Goal: Information Seeking & Learning: Find specific fact

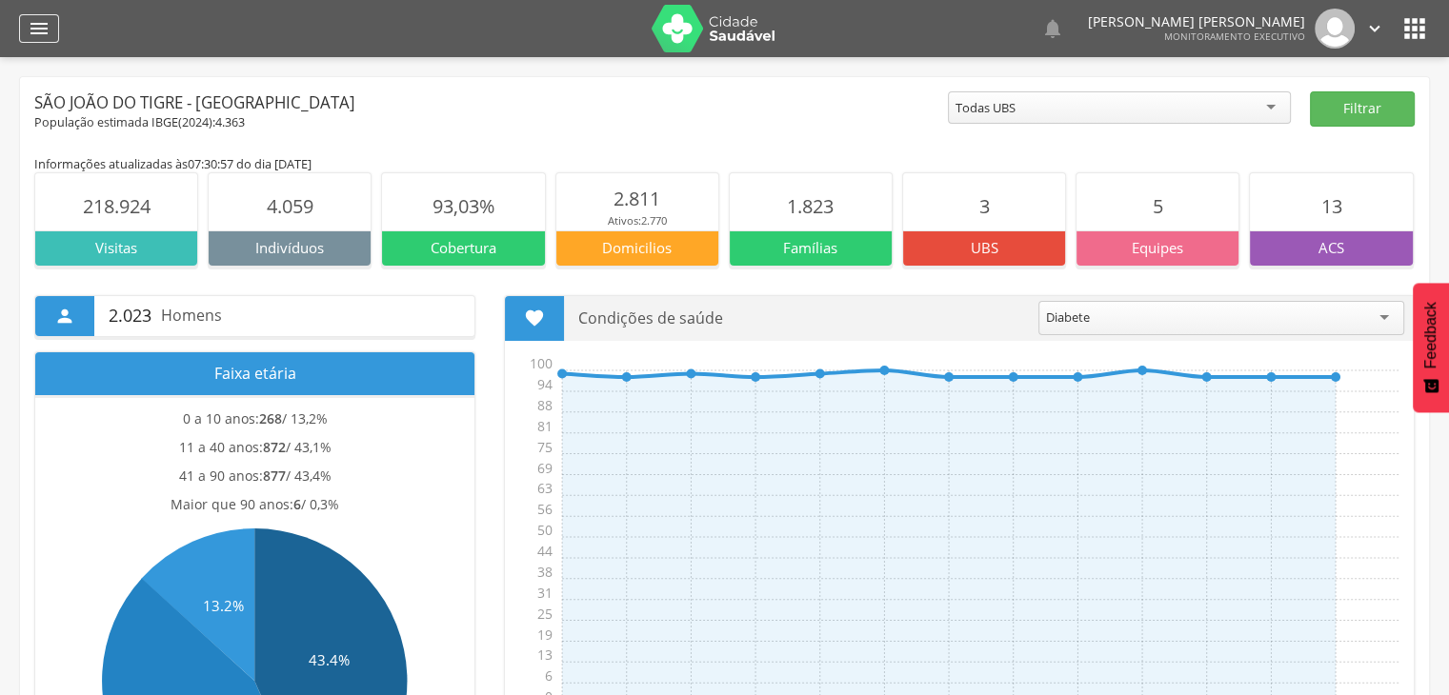
click at [44, 22] on icon "" at bounding box center [39, 28] width 23 height 23
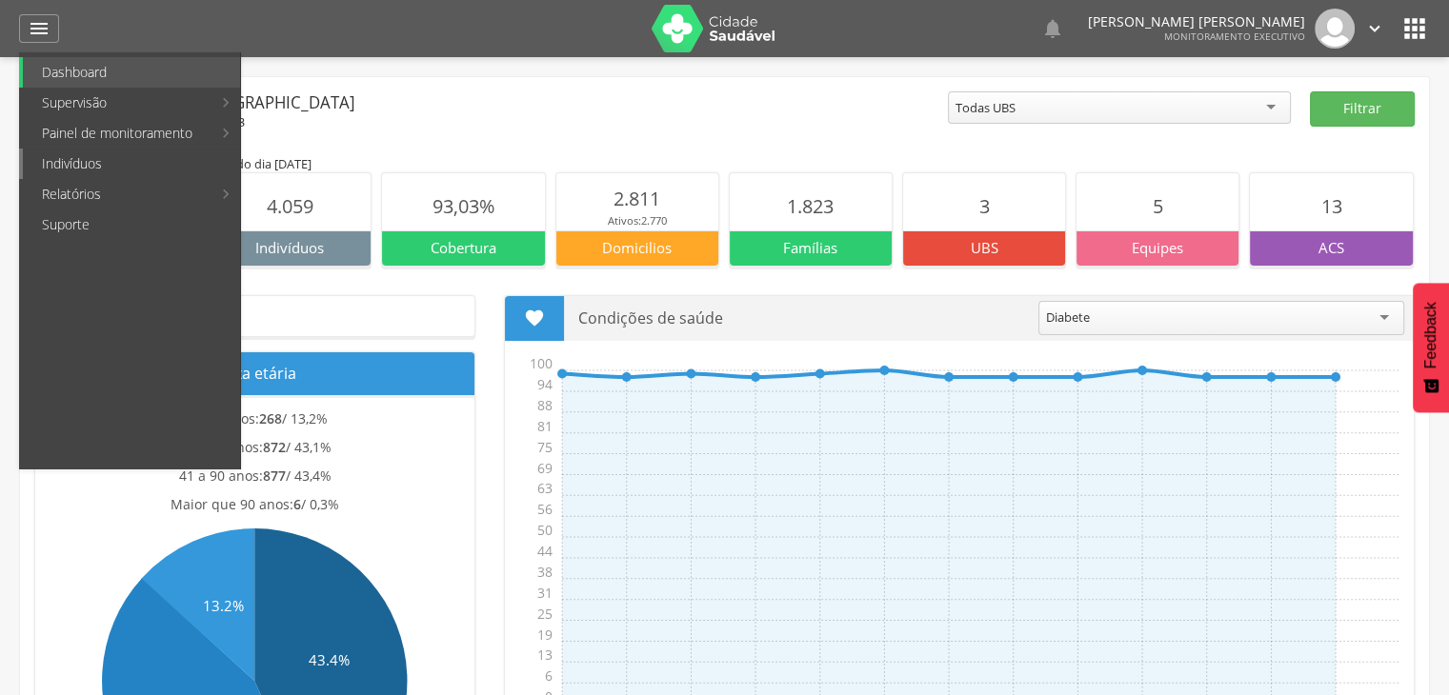
click at [74, 158] on link "Indivíduos" at bounding box center [131, 164] width 217 height 30
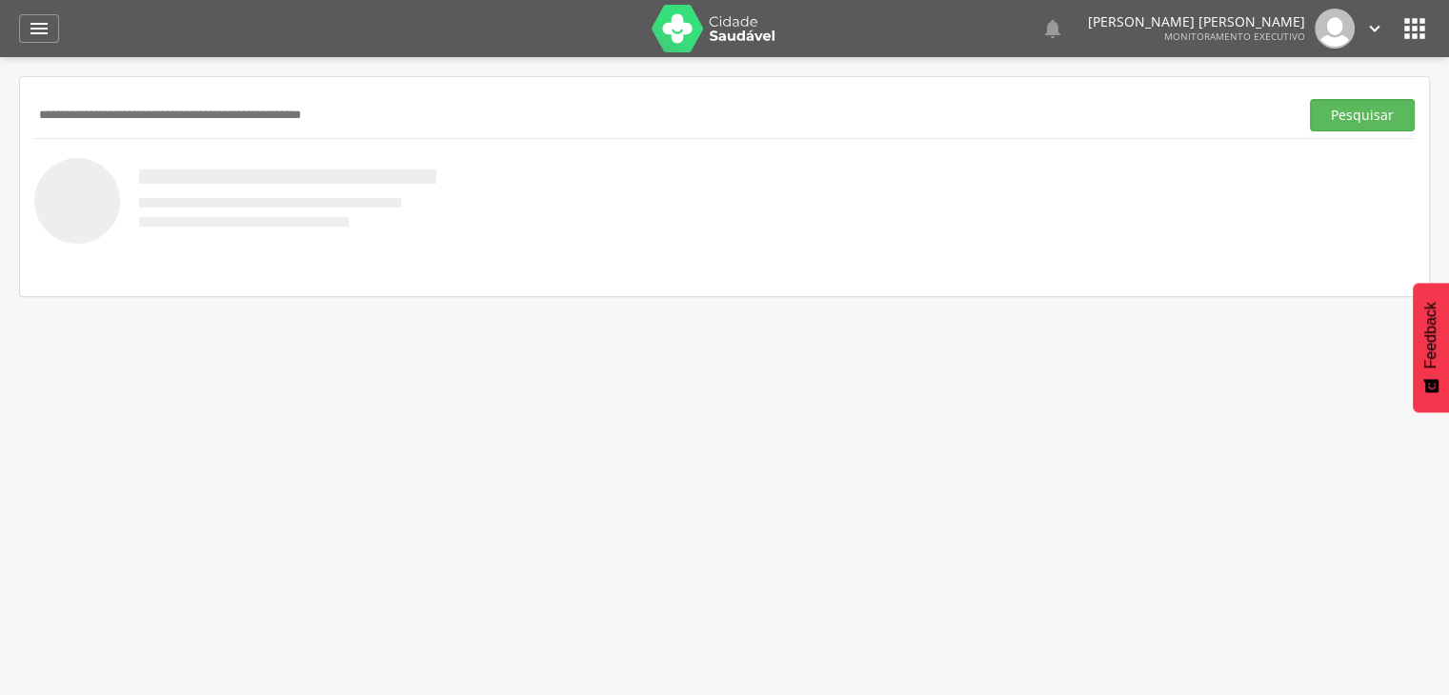
click at [338, 124] on input "text" at bounding box center [662, 115] width 1256 height 32
type input "**********"
click at [1310, 99] on button "Pesquisar" at bounding box center [1362, 115] width 105 height 32
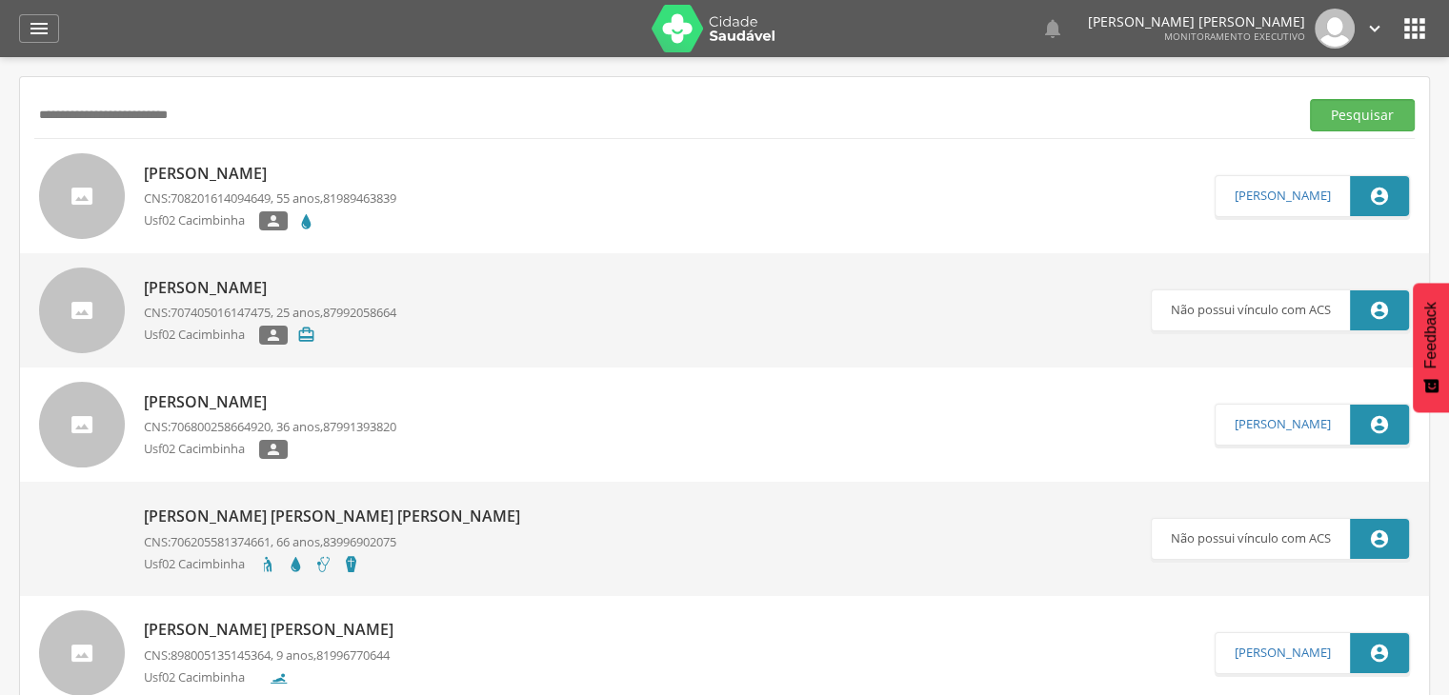
click at [261, 170] on p "[PERSON_NAME]" at bounding box center [270, 174] width 252 height 22
type input "**********"
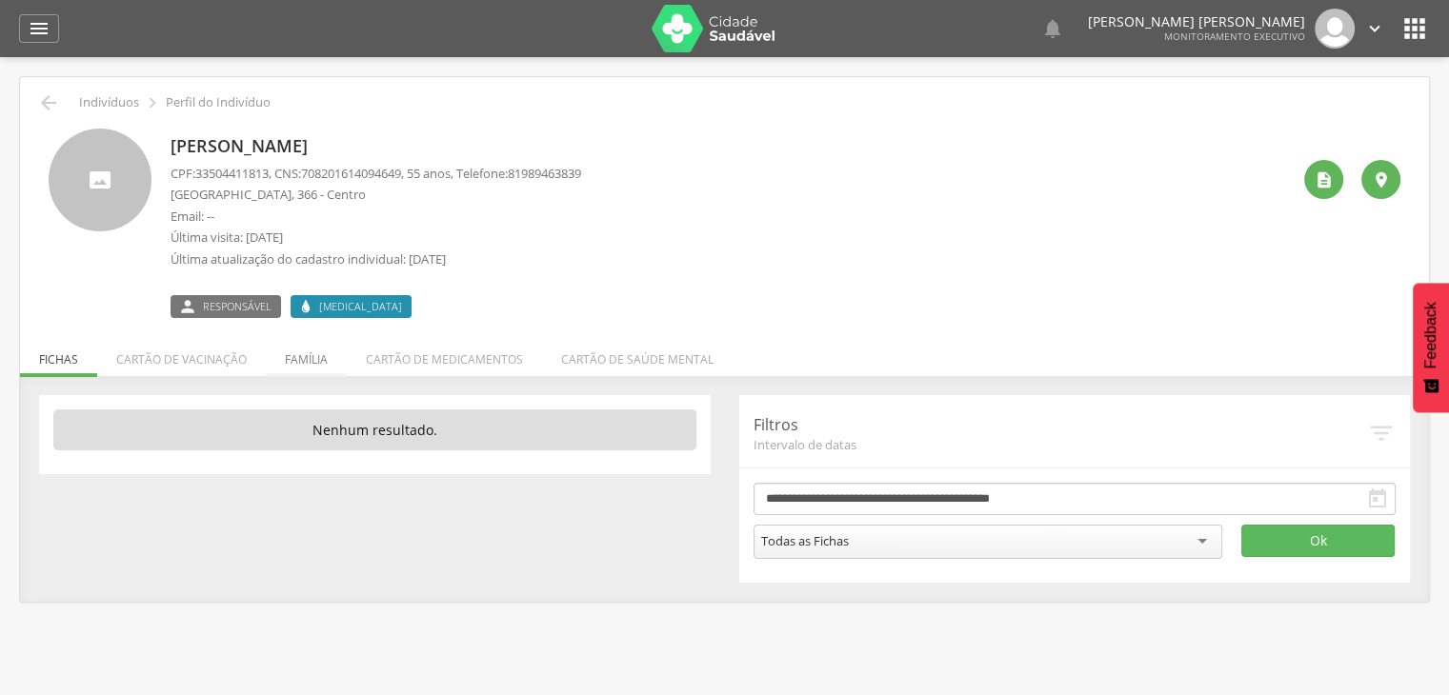
click at [300, 370] on li "Família" at bounding box center [306, 354] width 81 height 45
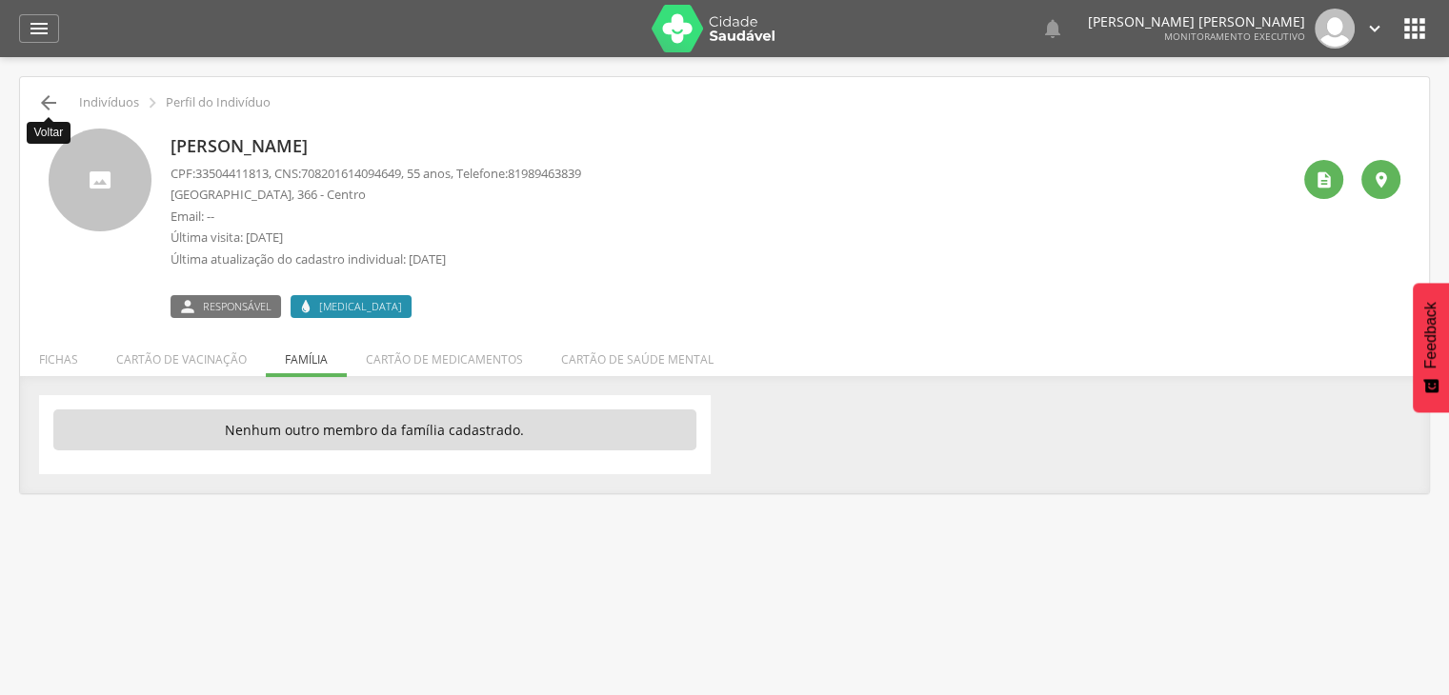
click at [51, 107] on icon "" at bounding box center [48, 102] width 23 height 23
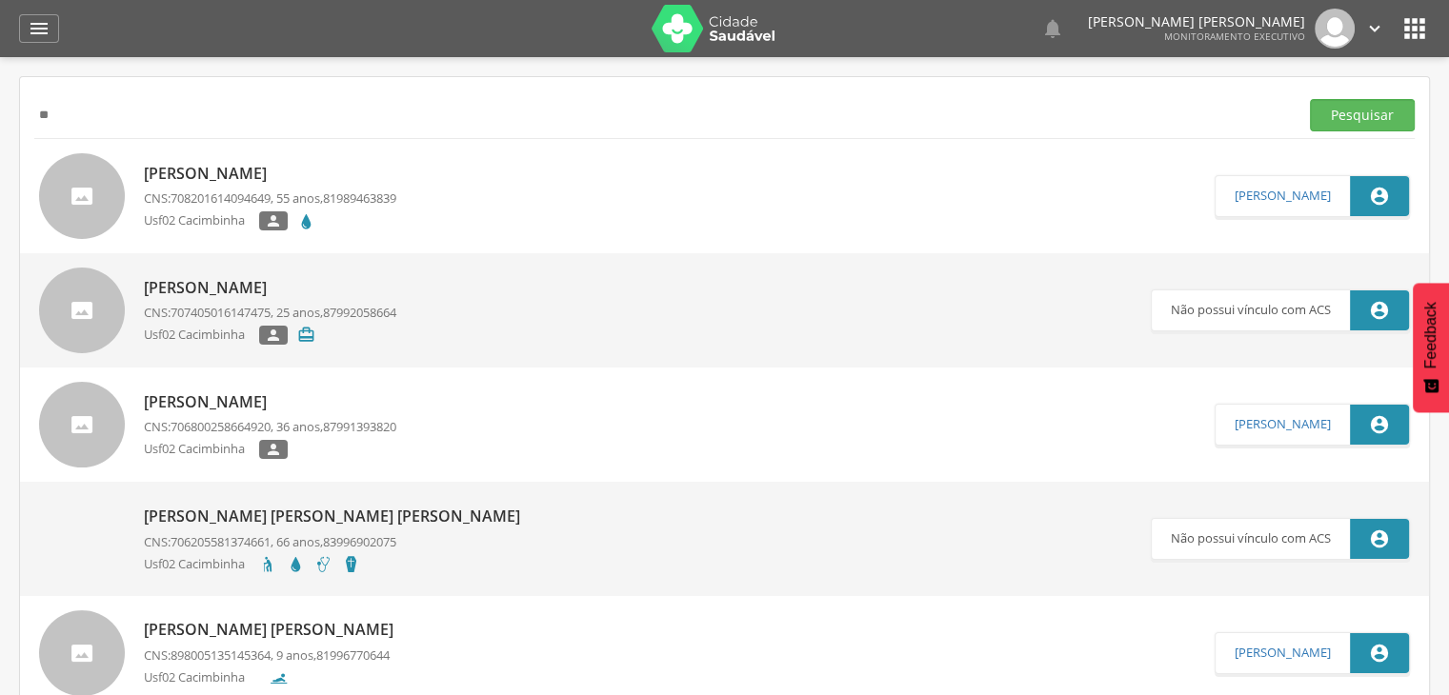
type input "*"
type input "**********"
click at [1310, 99] on button "Pesquisar" at bounding box center [1362, 115] width 105 height 32
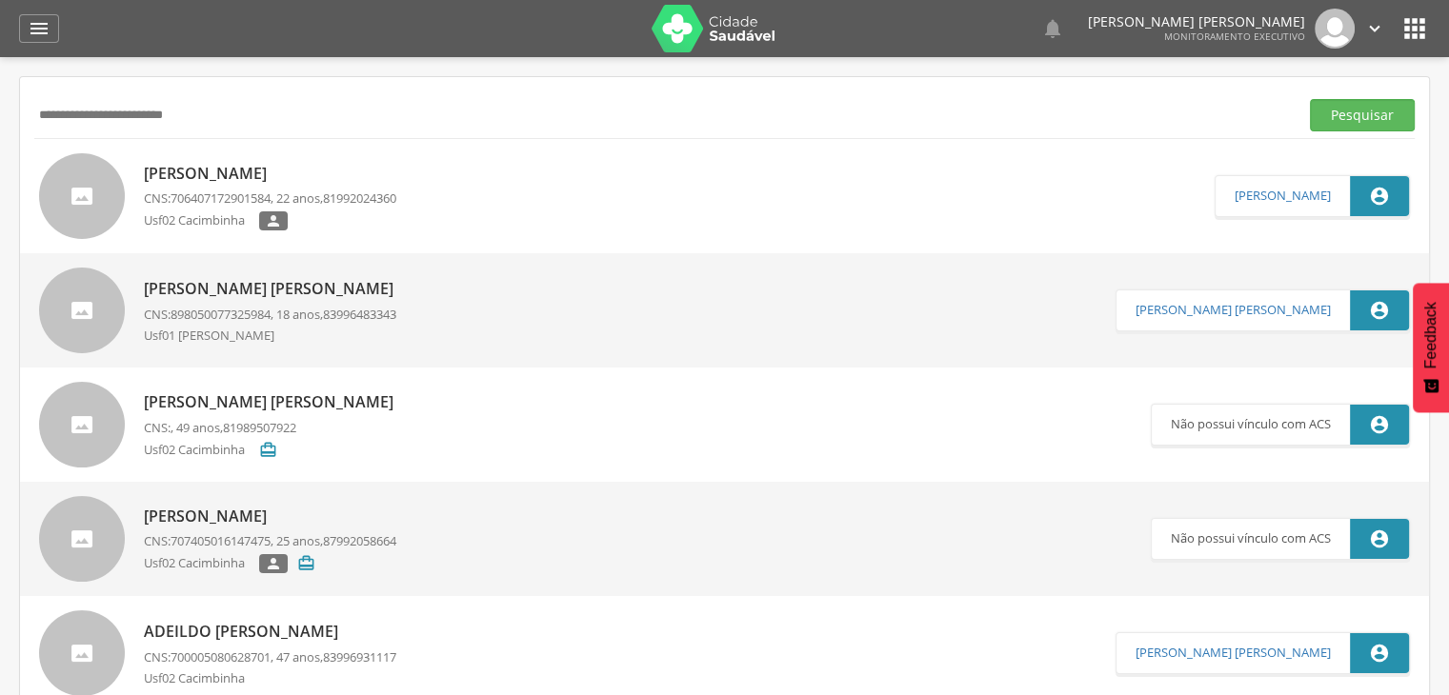
click at [224, 221] on p "Usf02 Cacimbinha" at bounding box center [201, 221] width 115 height 20
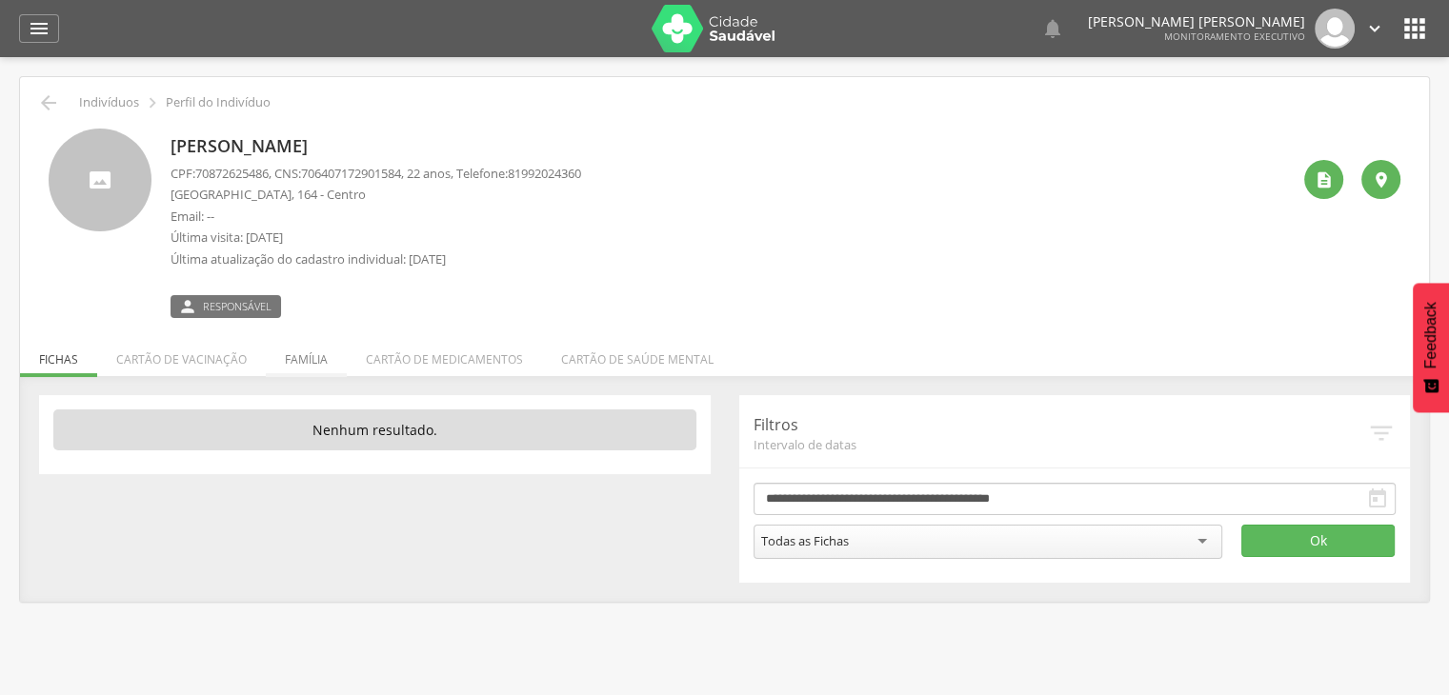
click at [297, 357] on li "Família" at bounding box center [306, 354] width 81 height 45
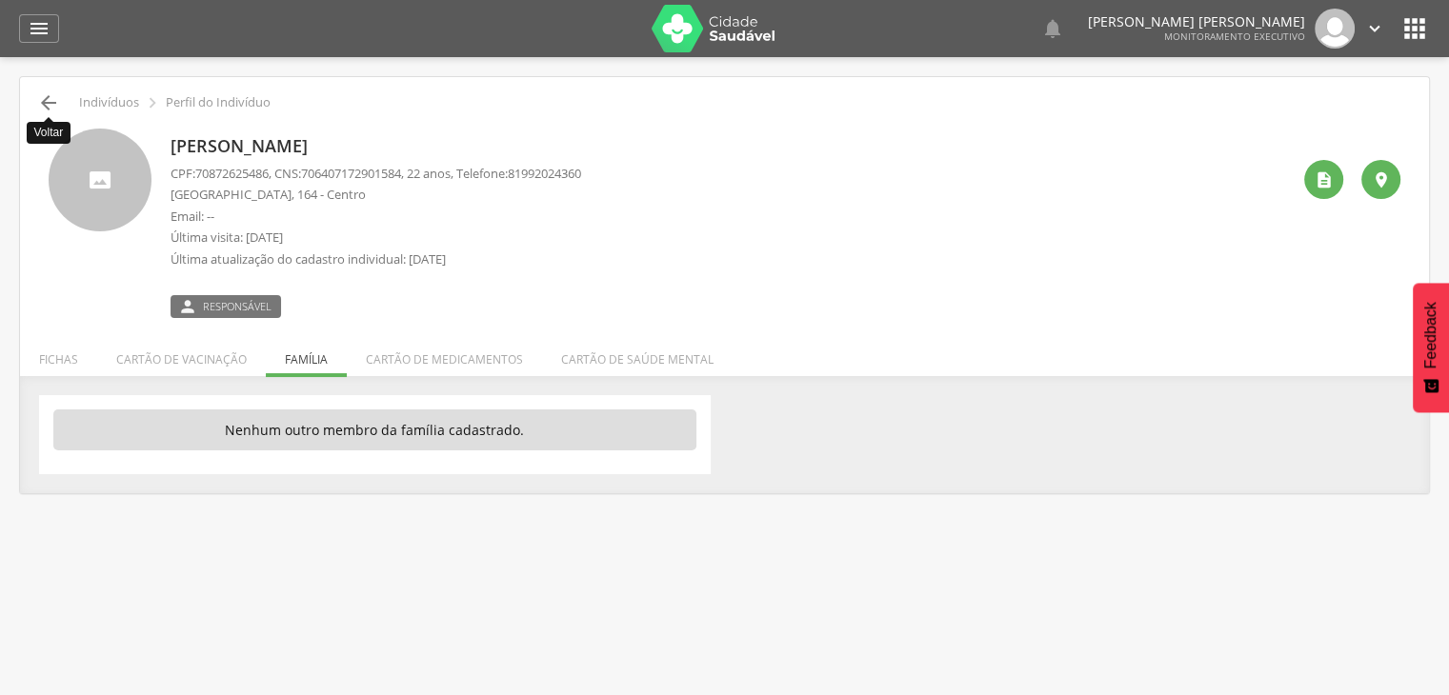
click at [42, 102] on icon "" at bounding box center [48, 102] width 23 height 23
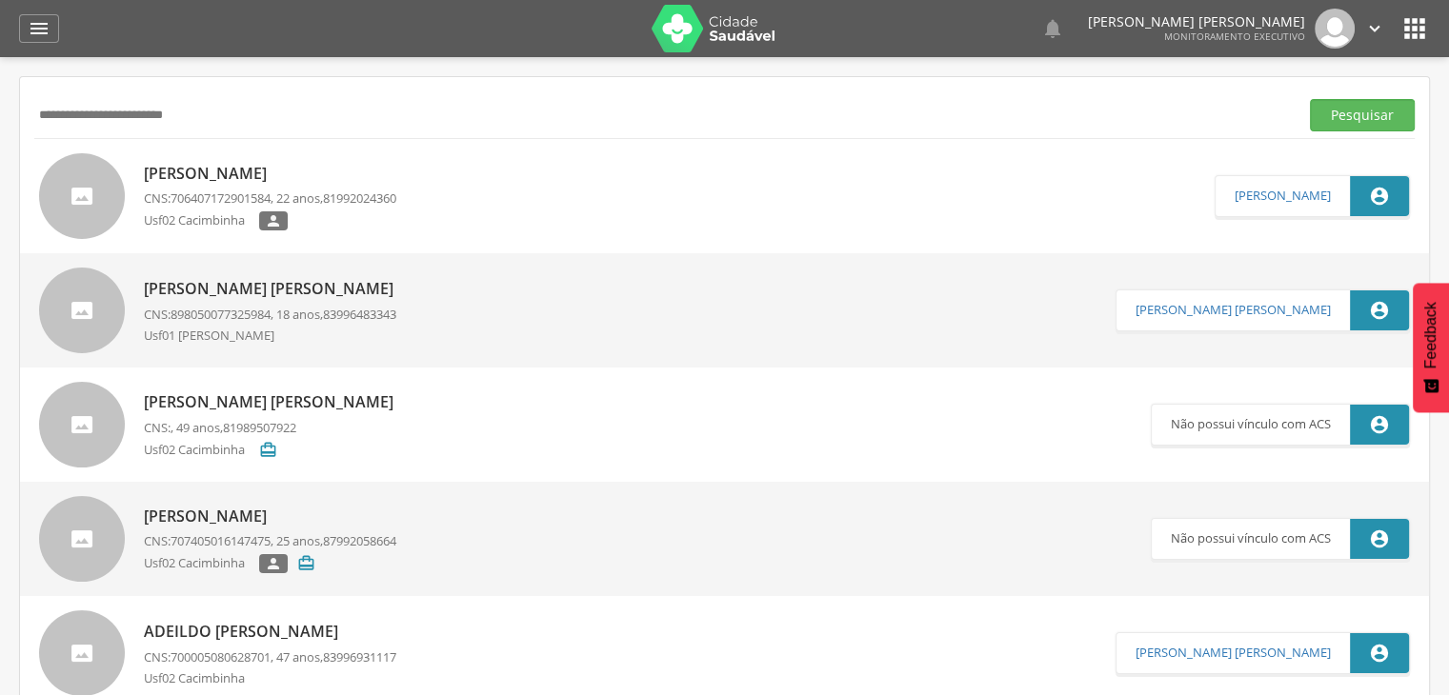
drag, startPoint x: 197, startPoint y: 119, endPoint x: 0, endPoint y: 108, distance: 197.5
click at [0, 108] on div " Supervisão  Distritos  Ubs Coordenador: - São João do Tigre / [GEOGRAPHIC_D…" at bounding box center [724, 404] width 1449 height 695
type input "**********"
click at [1310, 99] on button "Pesquisar" at bounding box center [1362, 115] width 105 height 32
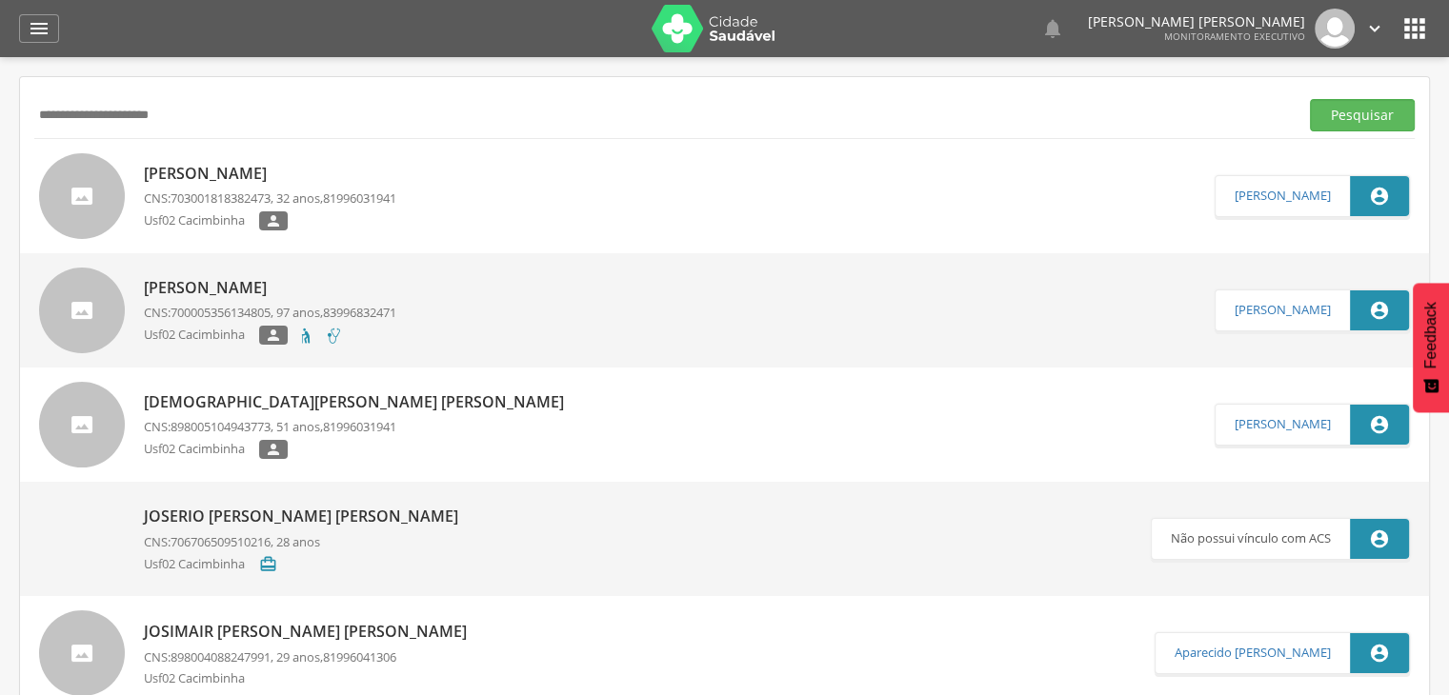
click at [275, 170] on p "[PERSON_NAME]" at bounding box center [270, 174] width 252 height 22
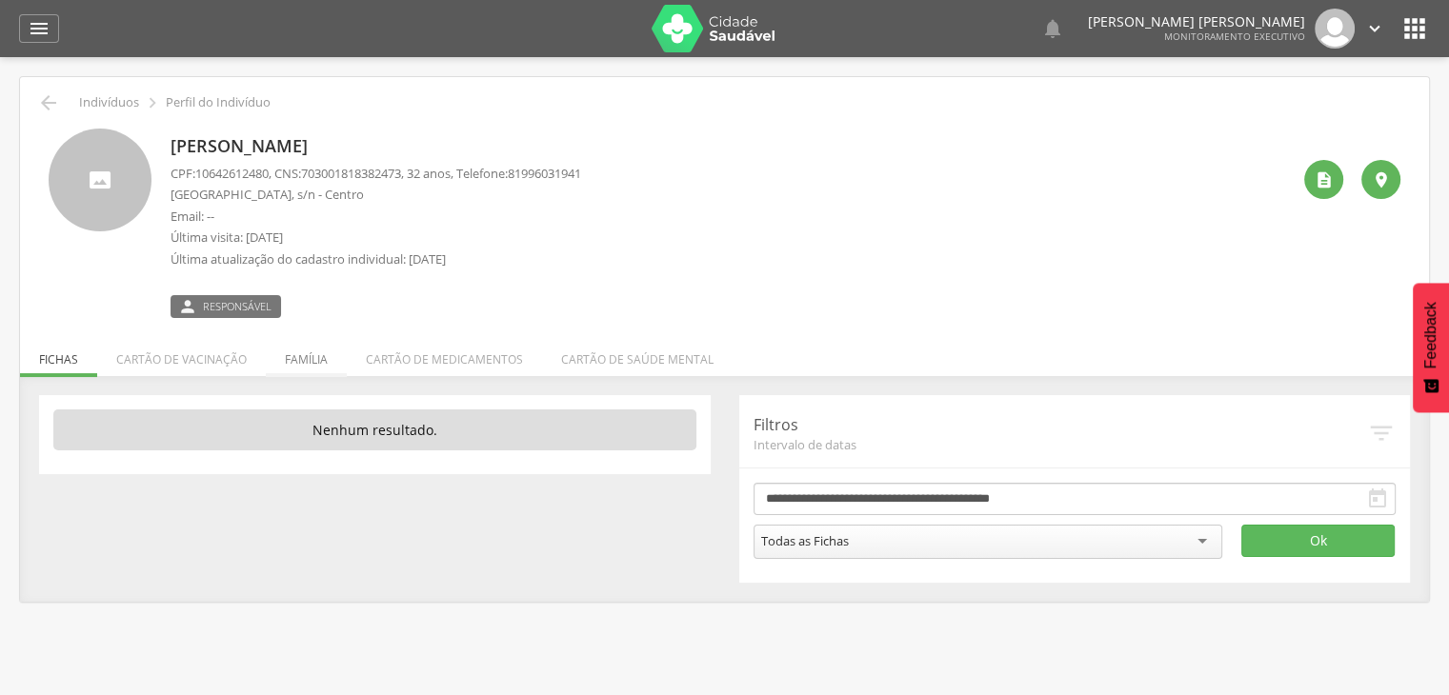
click at [306, 359] on li "Família" at bounding box center [306, 354] width 81 height 45
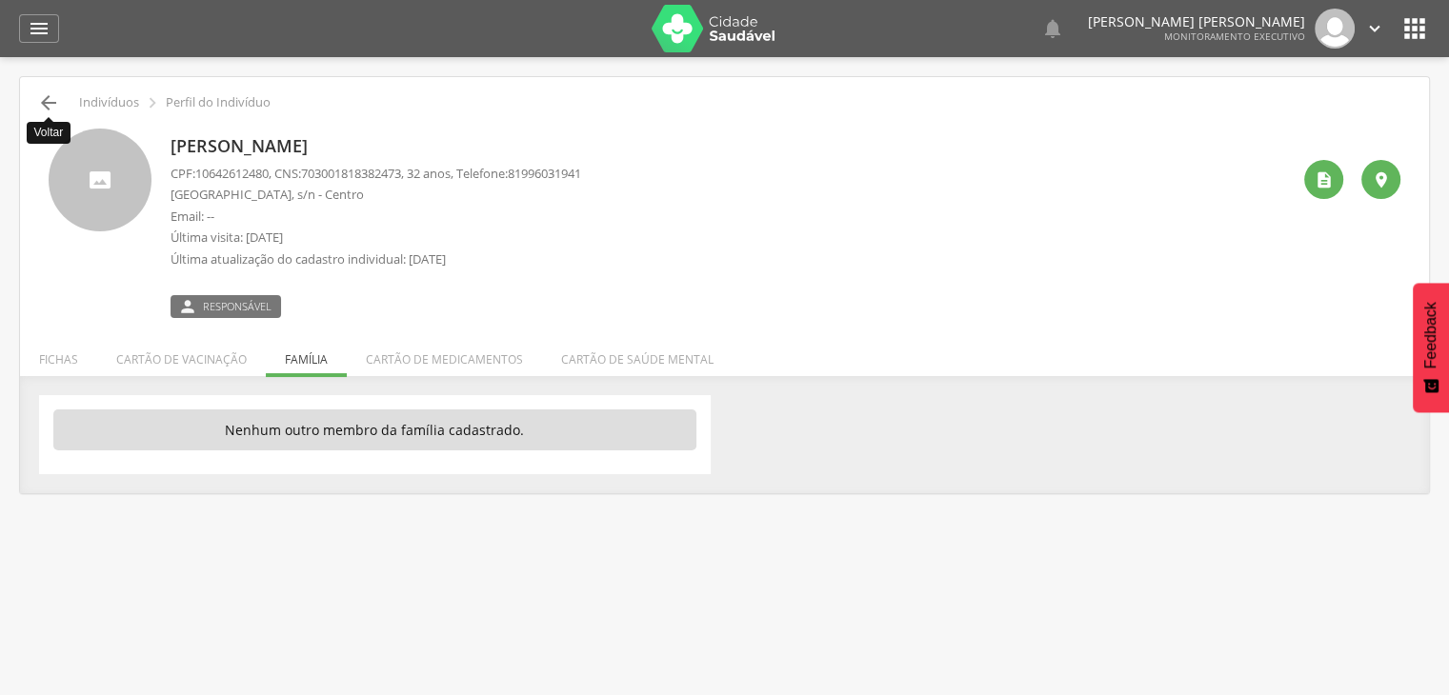
click at [55, 111] on icon "" at bounding box center [48, 102] width 23 height 23
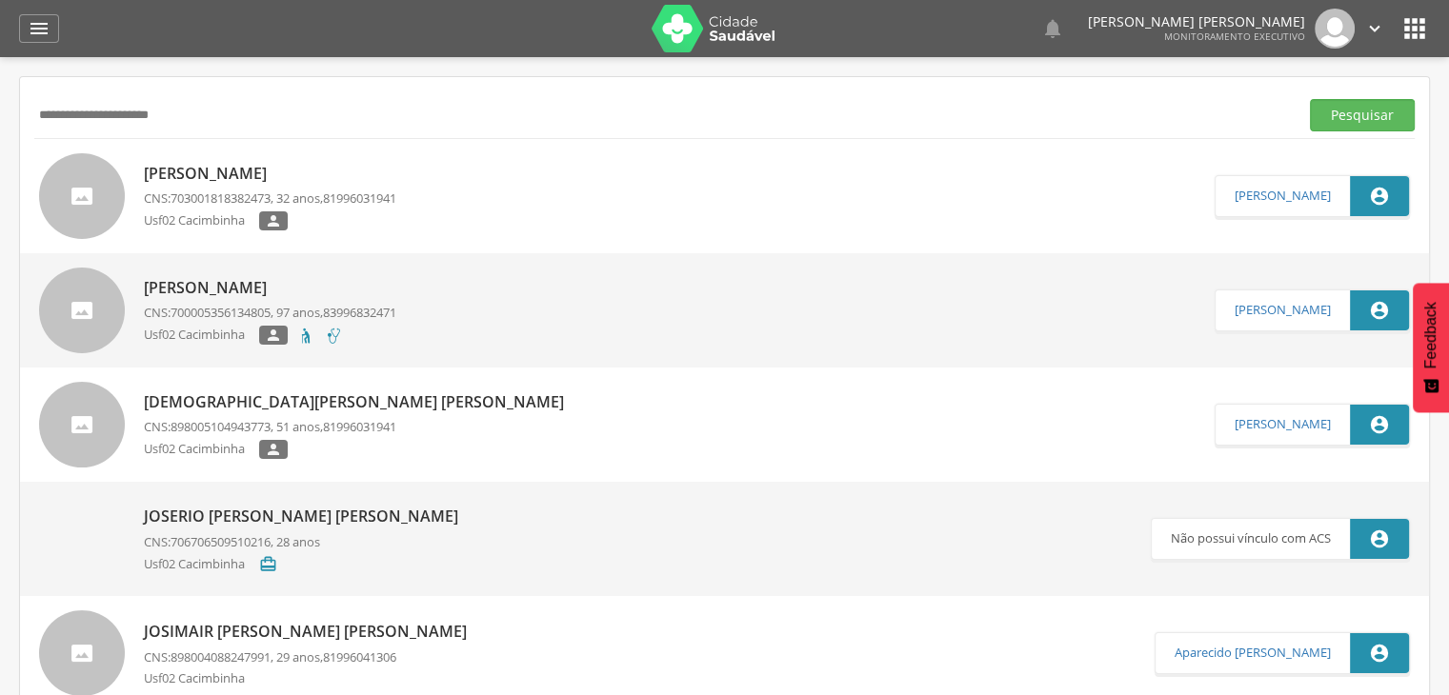
drag, startPoint x: 217, startPoint y: 118, endPoint x: 0, endPoint y: 95, distance: 218.3
click at [0, 95] on div " Supervisão  Distritos  Ubs Coordenador: - São João do Tigre / [GEOGRAPHIC_D…" at bounding box center [724, 404] width 1449 height 695
type input "**********"
click at [1310, 99] on button "Pesquisar" at bounding box center [1362, 115] width 105 height 32
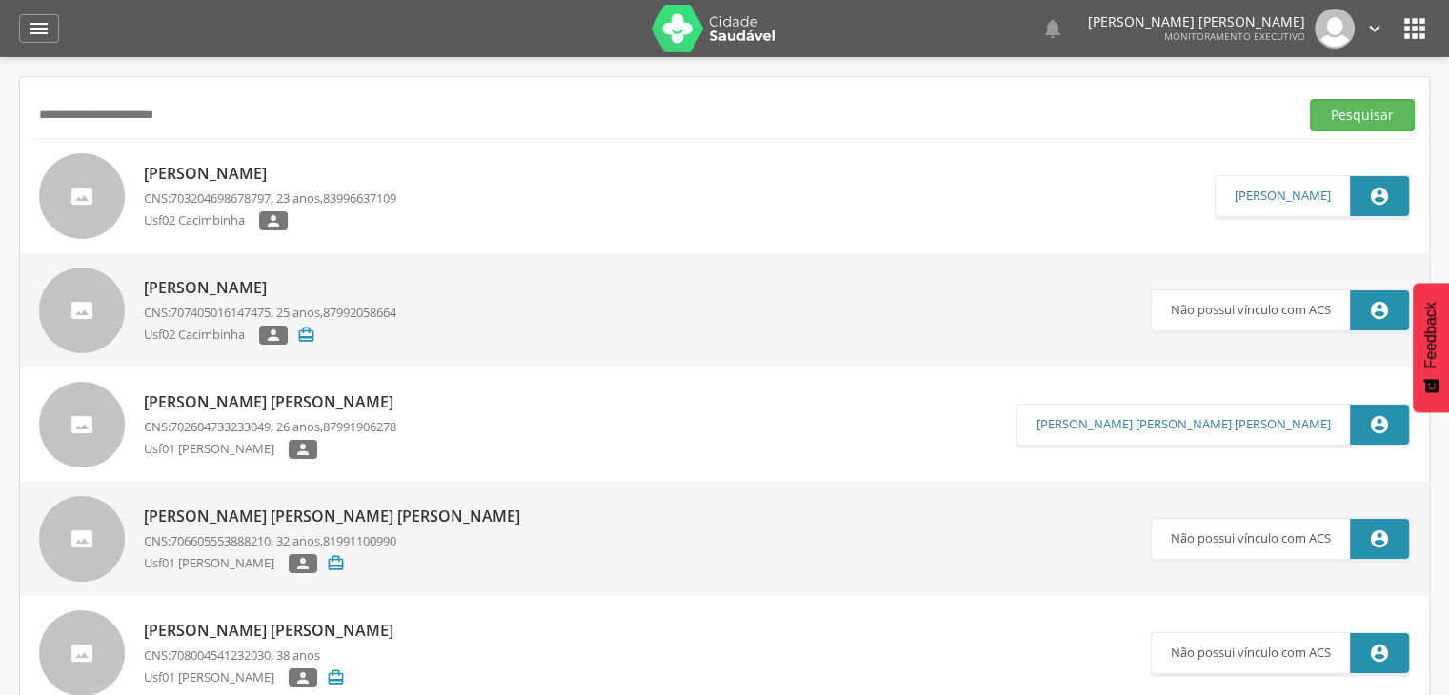
click at [190, 169] on p "[PERSON_NAME]" at bounding box center [270, 174] width 252 height 22
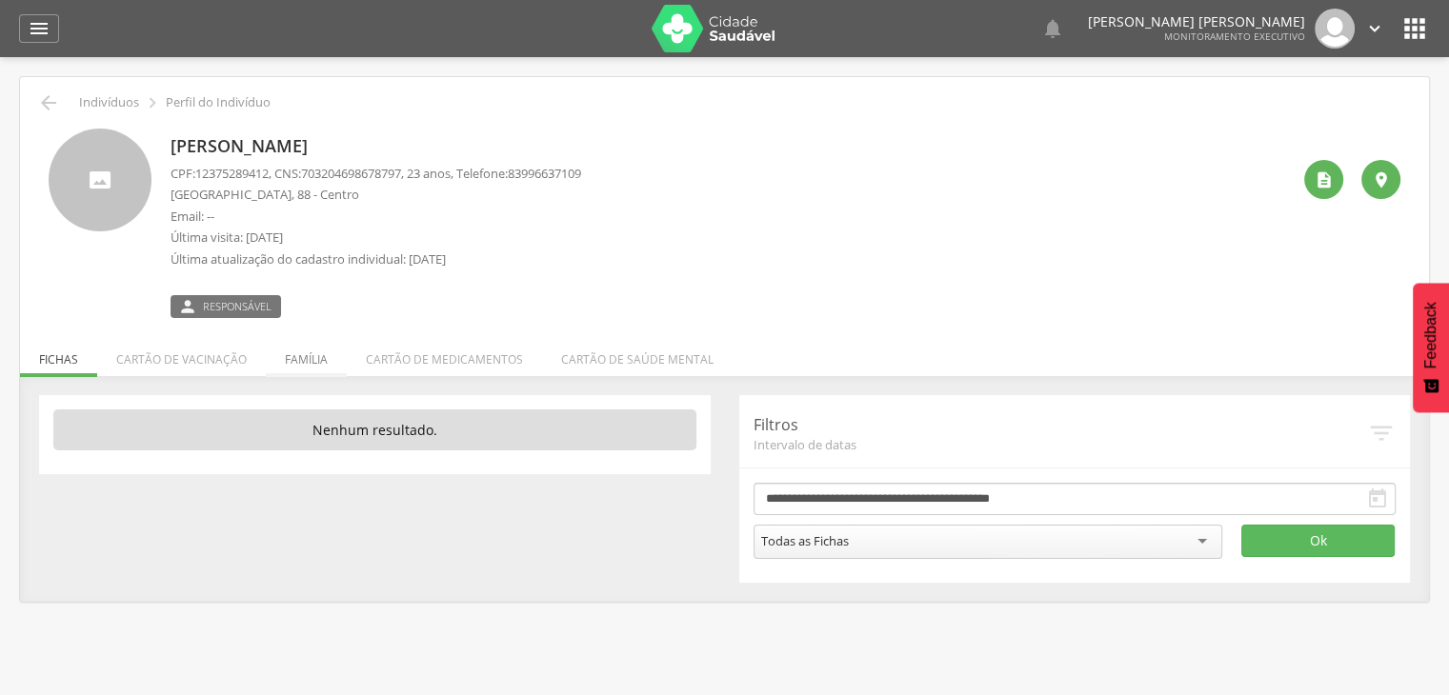
click at [298, 365] on li "Família" at bounding box center [306, 354] width 81 height 45
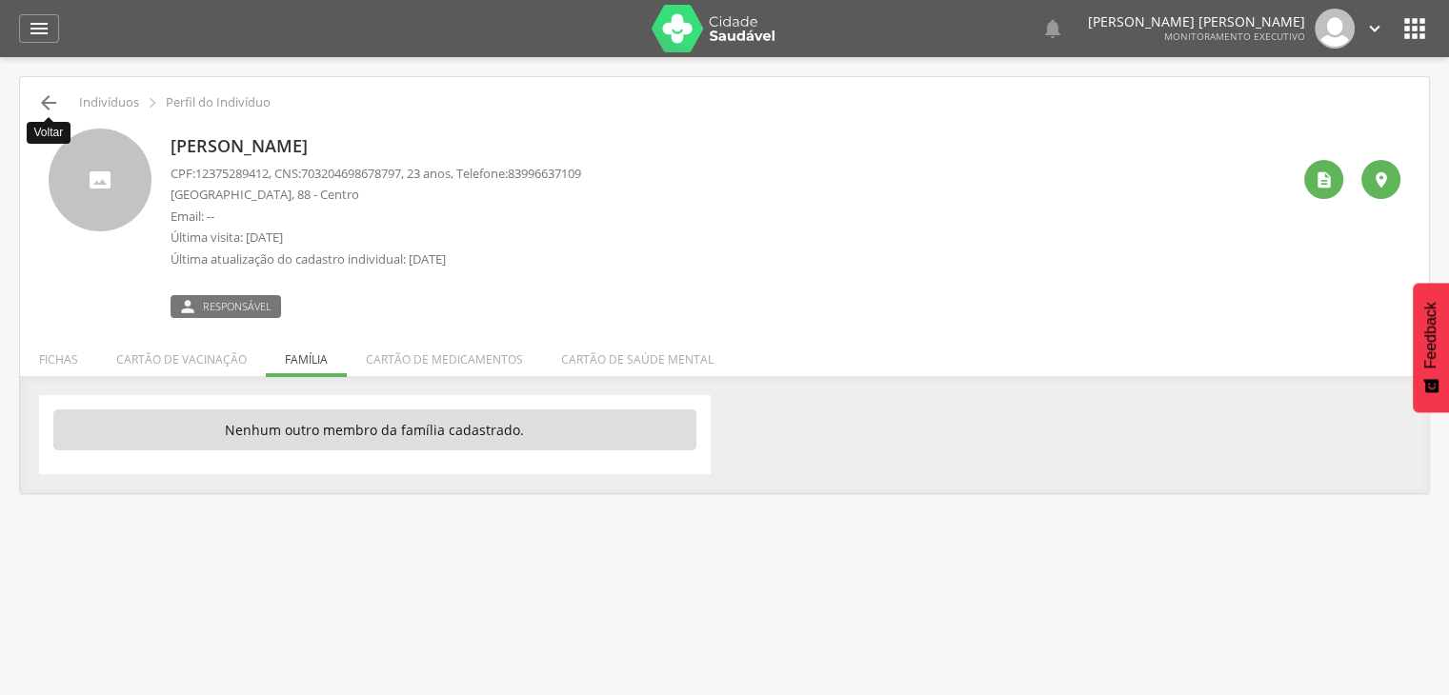
click at [42, 91] on icon "" at bounding box center [48, 102] width 23 height 23
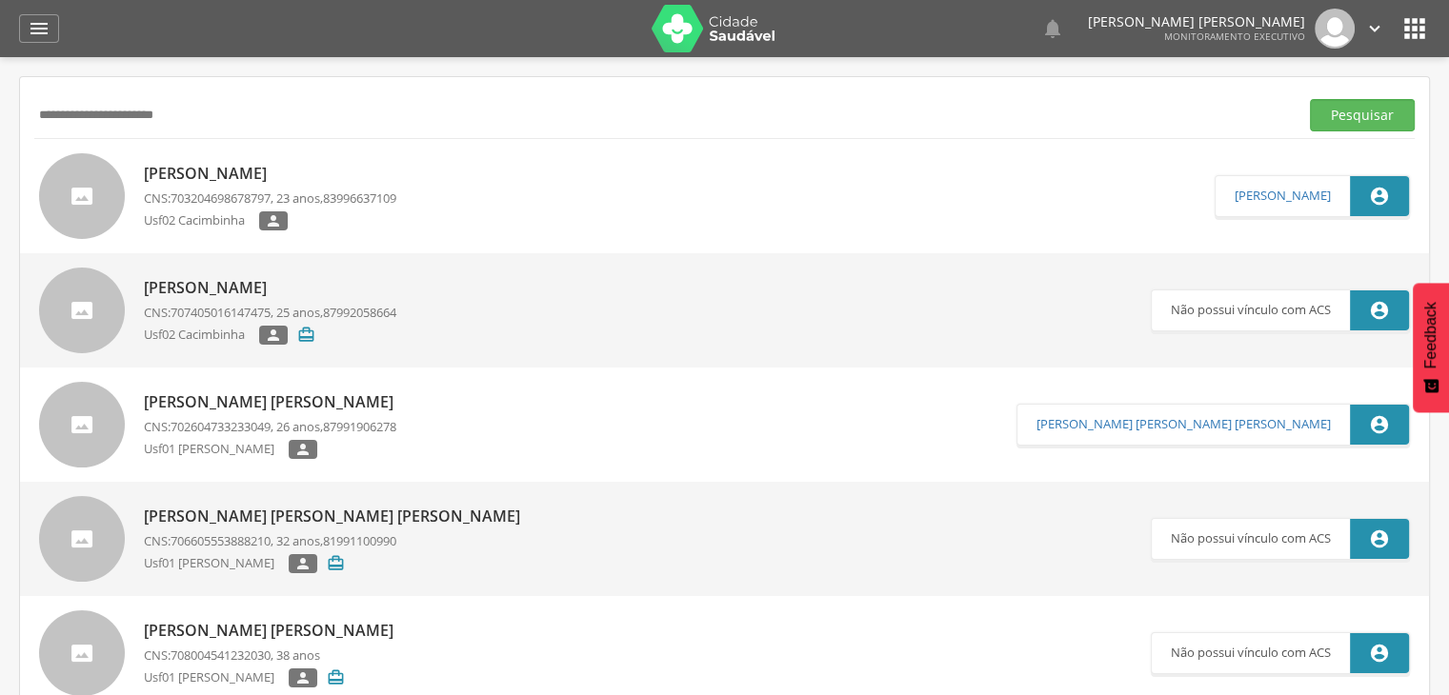
drag, startPoint x: 175, startPoint y: 125, endPoint x: 0, endPoint y: 66, distance: 184.9
click at [0, 66] on div " Supervisão  Distritos  Ubs Coordenador: - São João do Tigre / [GEOGRAPHIC_D…" at bounding box center [724, 404] width 1449 height 695
click at [1310, 99] on button "Pesquisar" at bounding box center [1362, 115] width 105 height 32
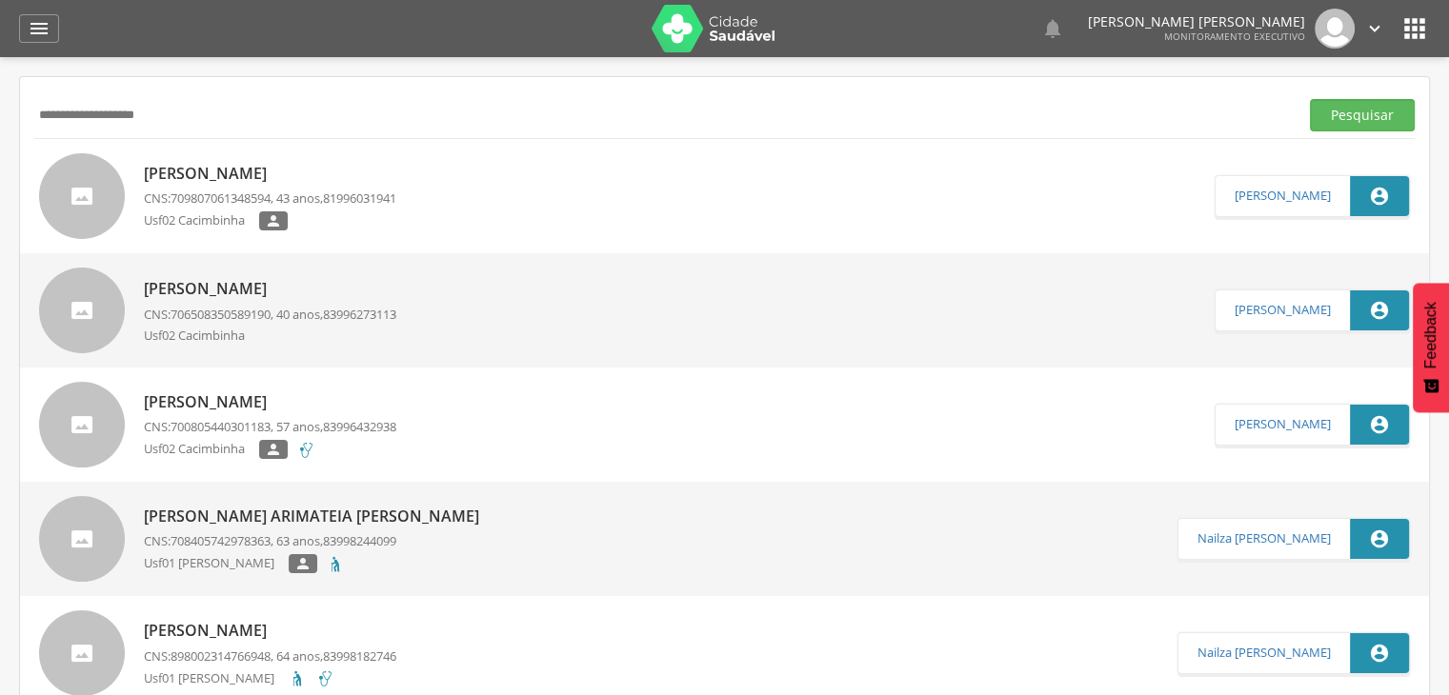
click at [171, 184] on div "[PERSON_NAME] CNS: 709807061348594 , 43 anos, 81996031941 Usf02 Cacimbinha " at bounding box center [270, 196] width 252 height 79
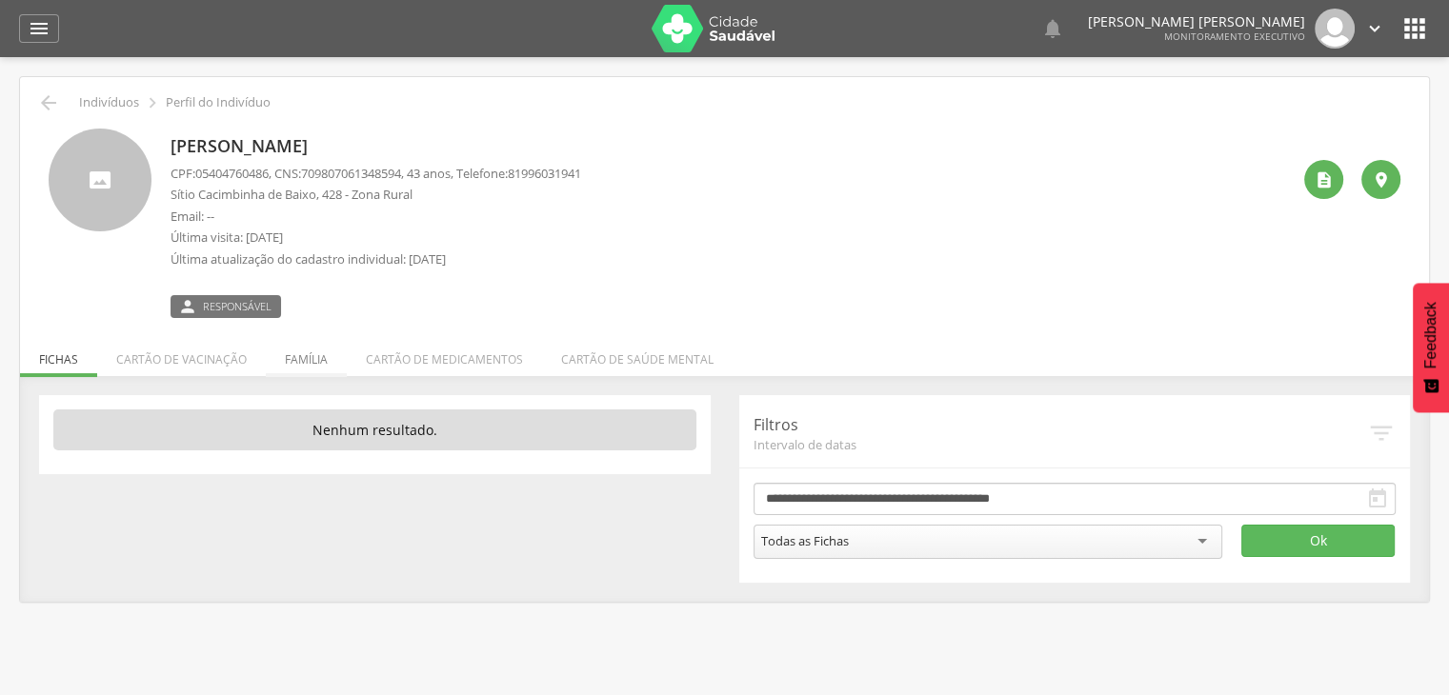
click at [312, 365] on li "Família" at bounding box center [306, 354] width 81 height 45
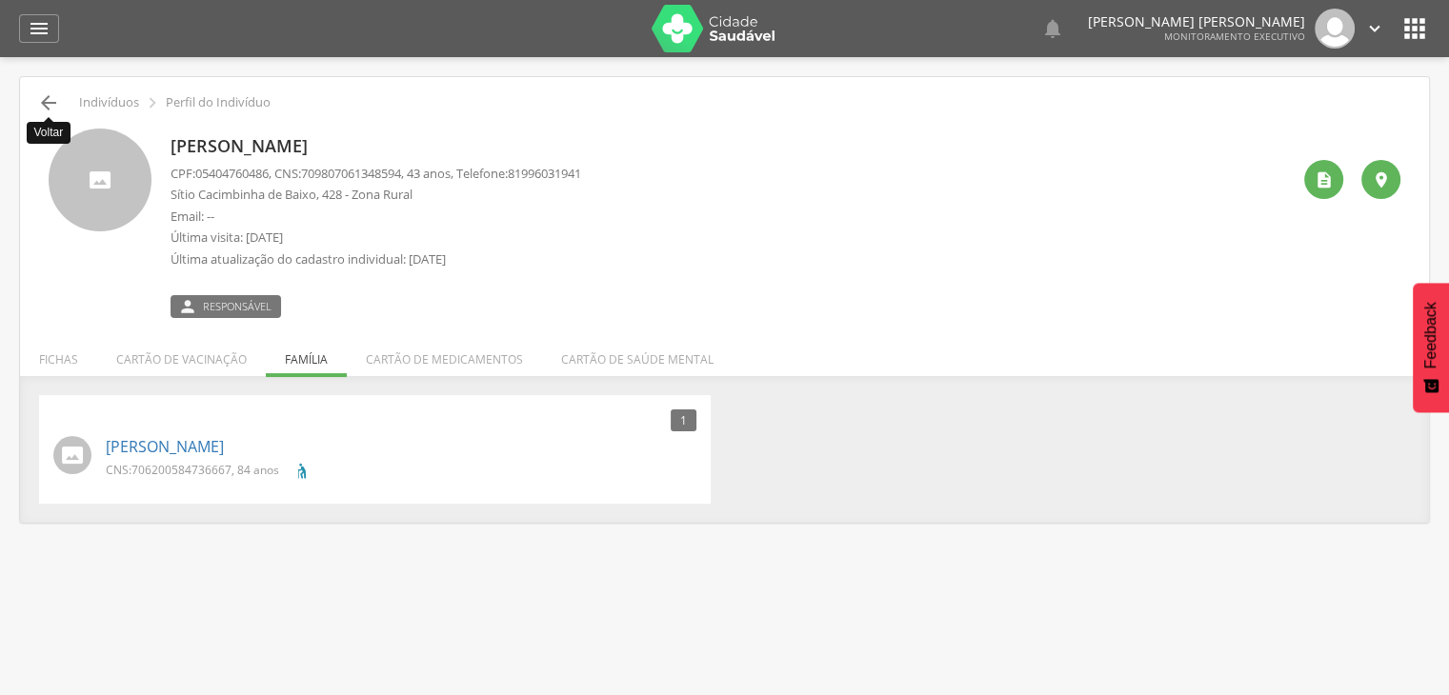
click at [46, 102] on icon "" at bounding box center [48, 102] width 23 height 23
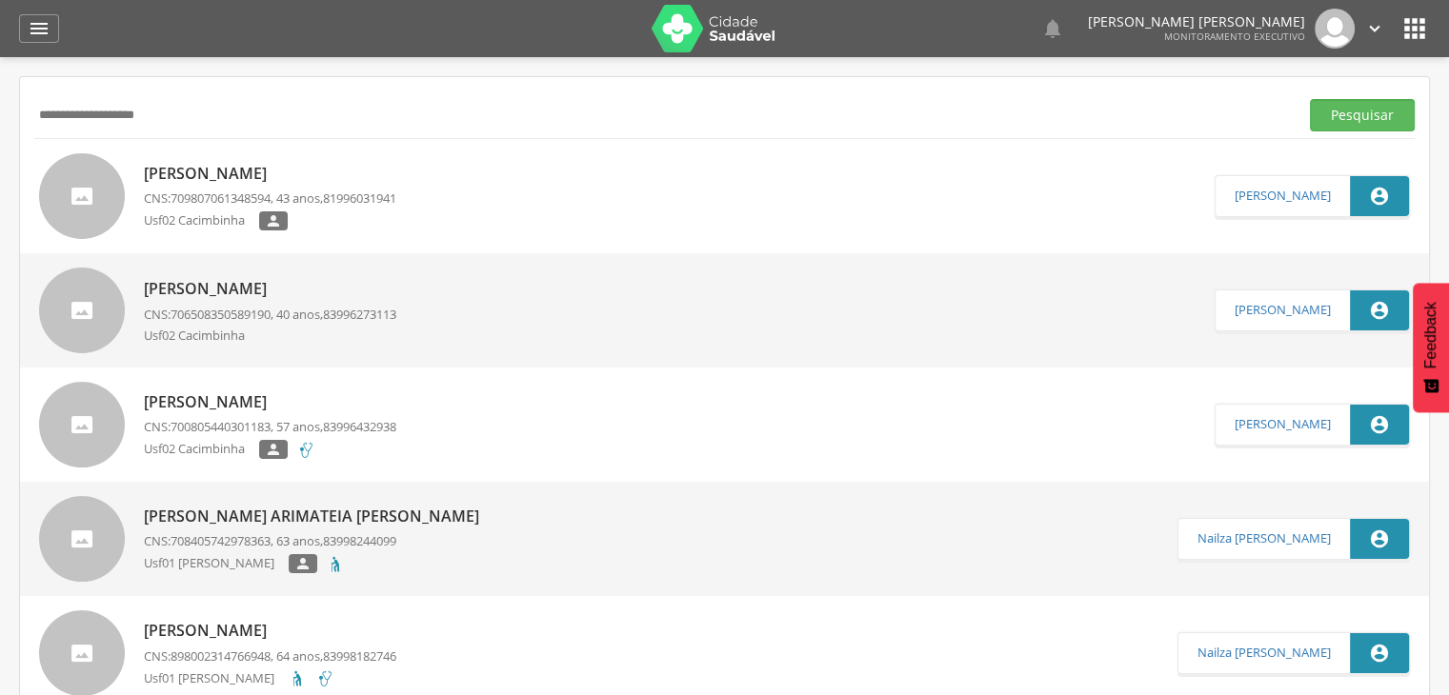
drag, startPoint x: 166, startPoint y: 106, endPoint x: 0, endPoint y: 98, distance: 165.9
click at [0, 98] on div " Supervisão  Distritos  Ubs Coordenador: - São João do Tigre / [GEOGRAPHIC_D…" at bounding box center [724, 404] width 1449 height 695
type input "**********"
click at [1310, 99] on button "Pesquisar" at bounding box center [1362, 115] width 105 height 32
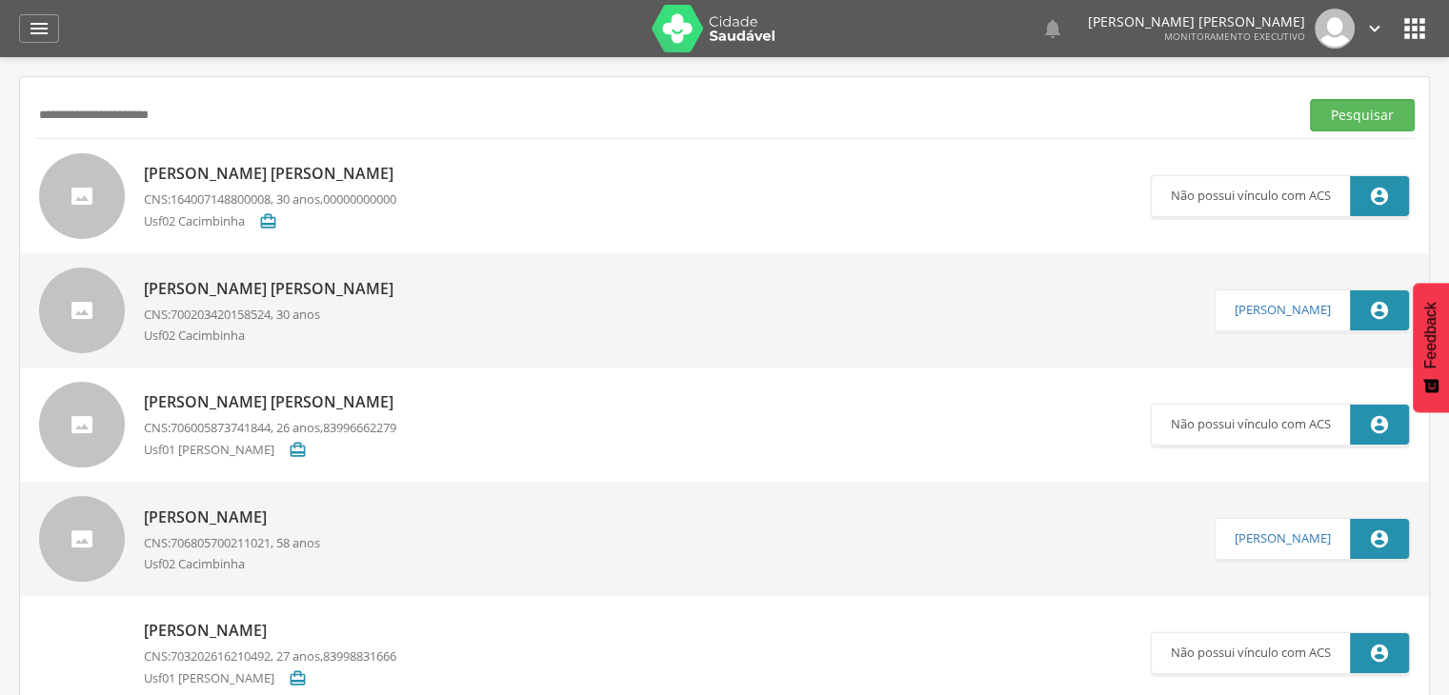
click at [222, 173] on p "[PERSON_NAME] [PERSON_NAME]" at bounding box center [273, 174] width 259 height 22
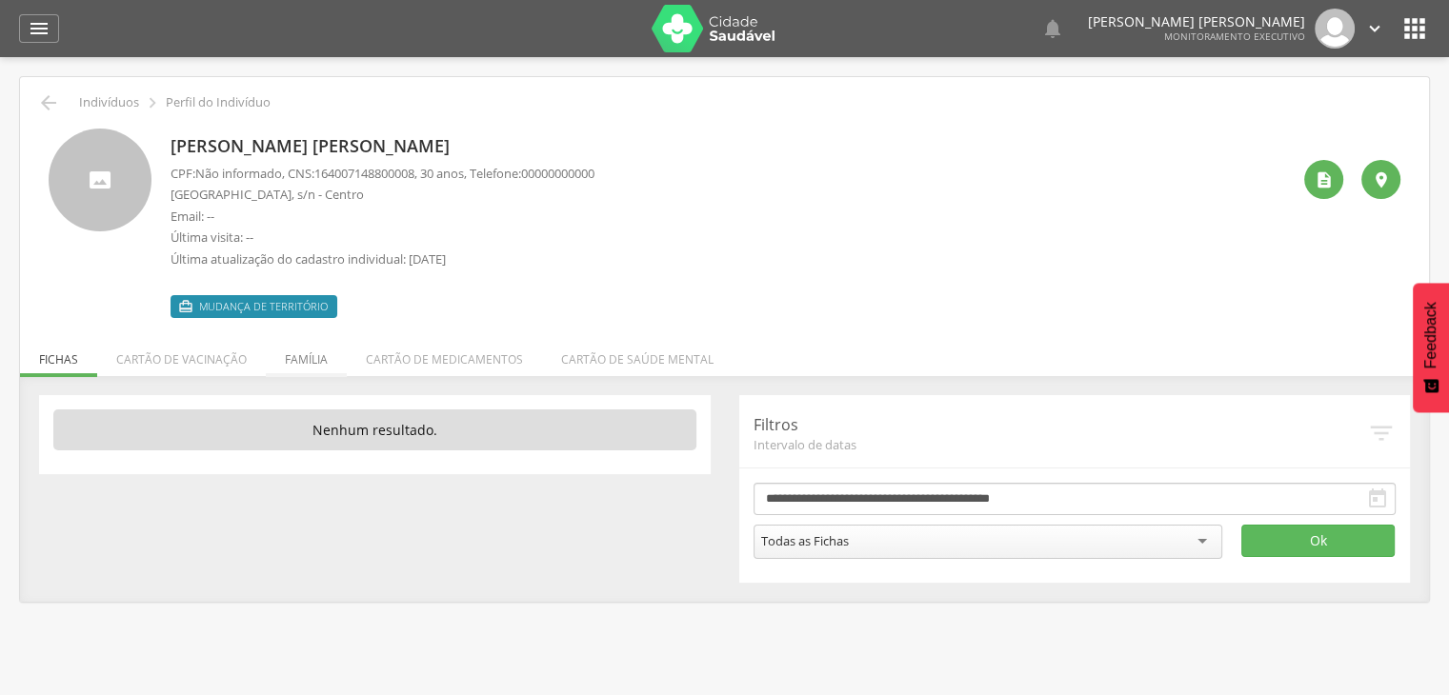
click at [313, 351] on li "Família" at bounding box center [306, 354] width 81 height 45
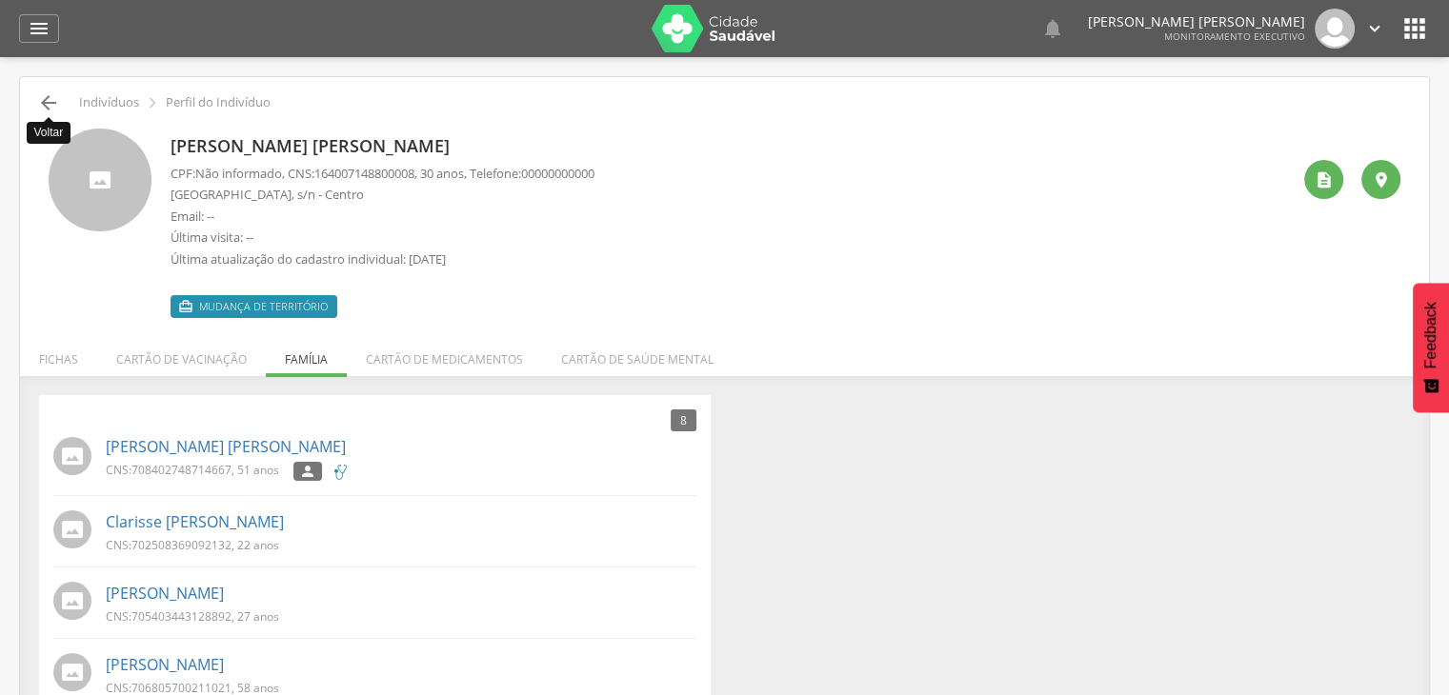
click at [45, 105] on icon "" at bounding box center [48, 102] width 23 height 23
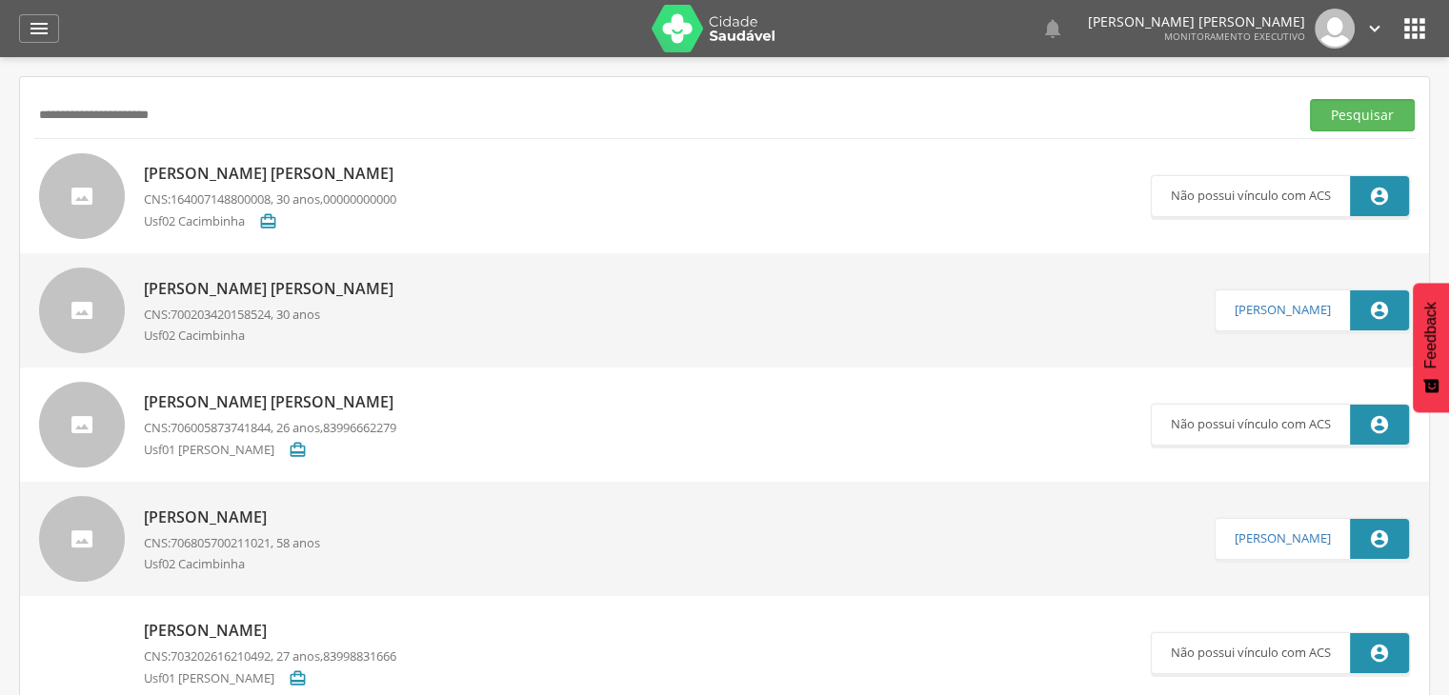
click at [293, 311] on p "CNS: 700203420158524 , 30 anos" at bounding box center [273, 315] width 259 height 18
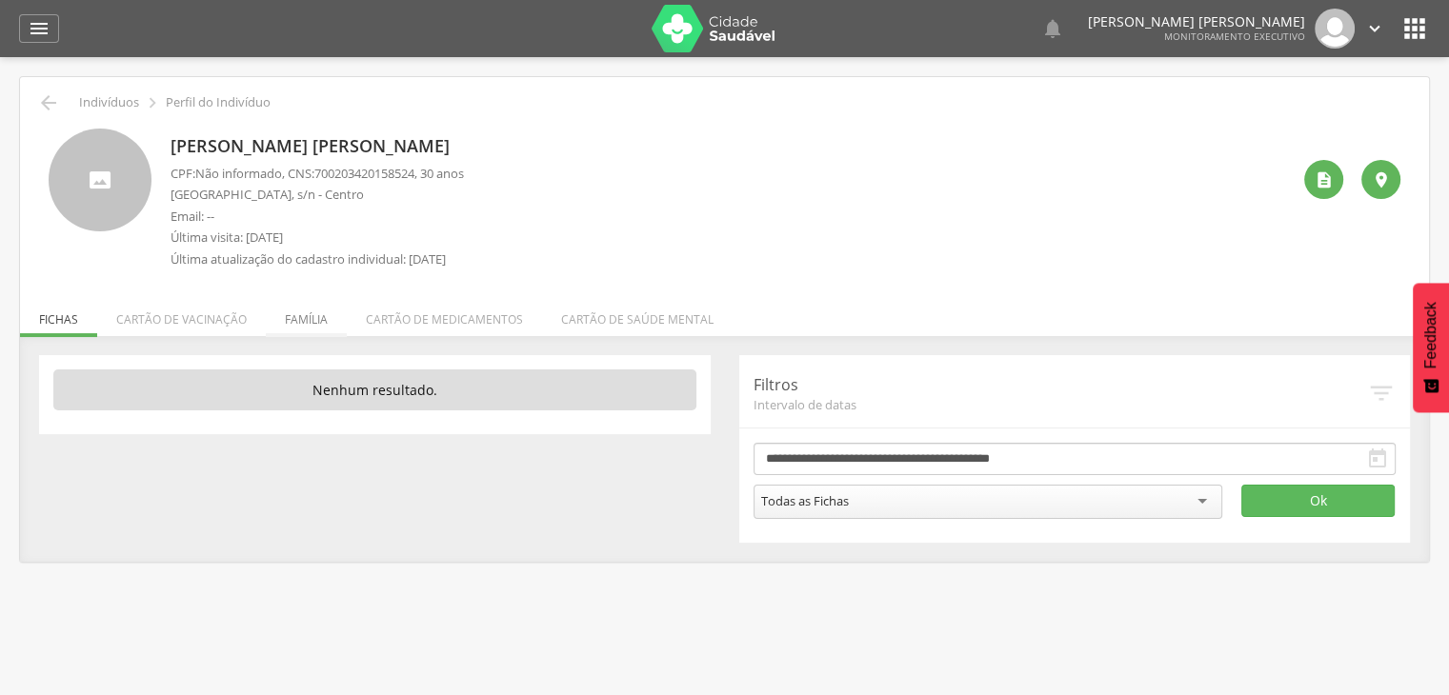
click at [293, 317] on li "Família" at bounding box center [306, 314] width 81 height 45
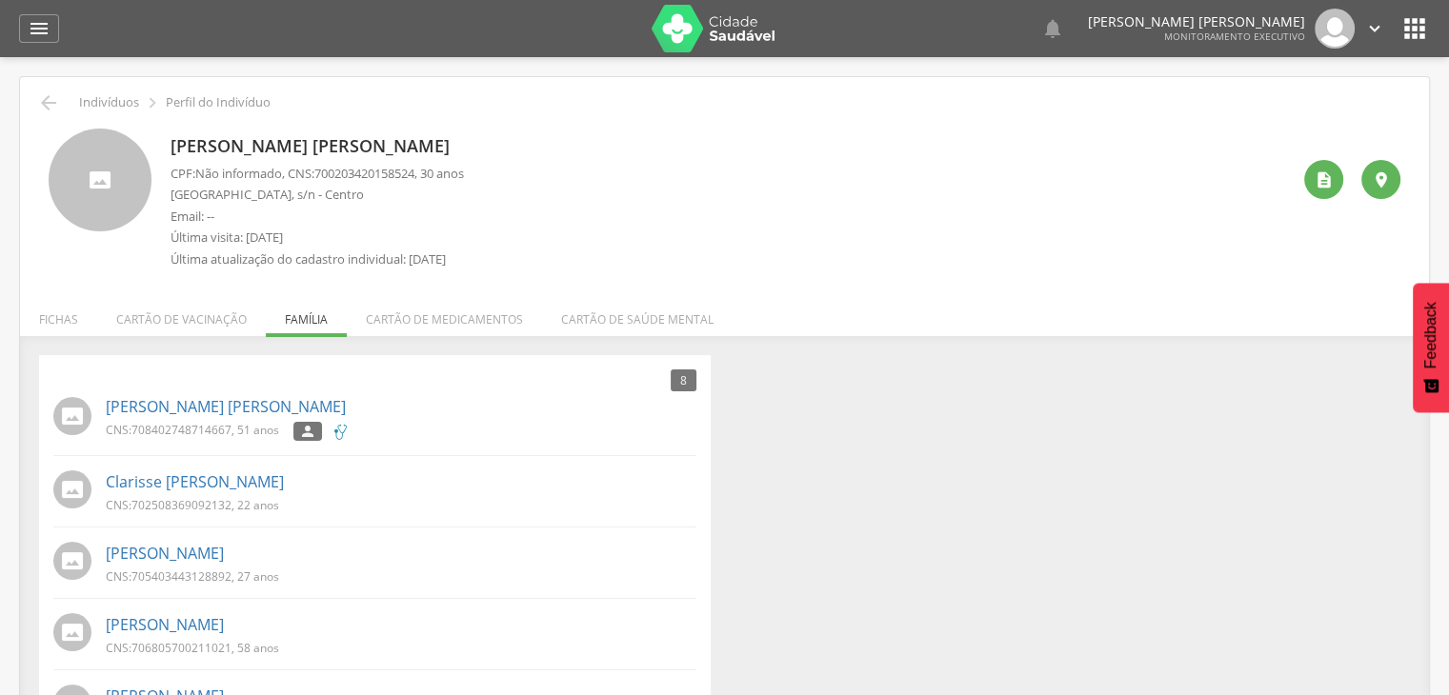
click at [35, 93] on div " Indivíduos  Perfil do Indivíduo" at bounding box center [724, 102] width 1380 height 23
drag, startPoint x: 35, startPoint y: 93, endPoint x: 64, endPoint y: 112, distance: 34.3
click at [64, 112] on div " Indivíduos  Perfil do Indivíduo" at bounding box center [724, 102] width 1380 height 23
click at [53, 108] on icon "" at bounding box center [48, 102] width 23 height 23
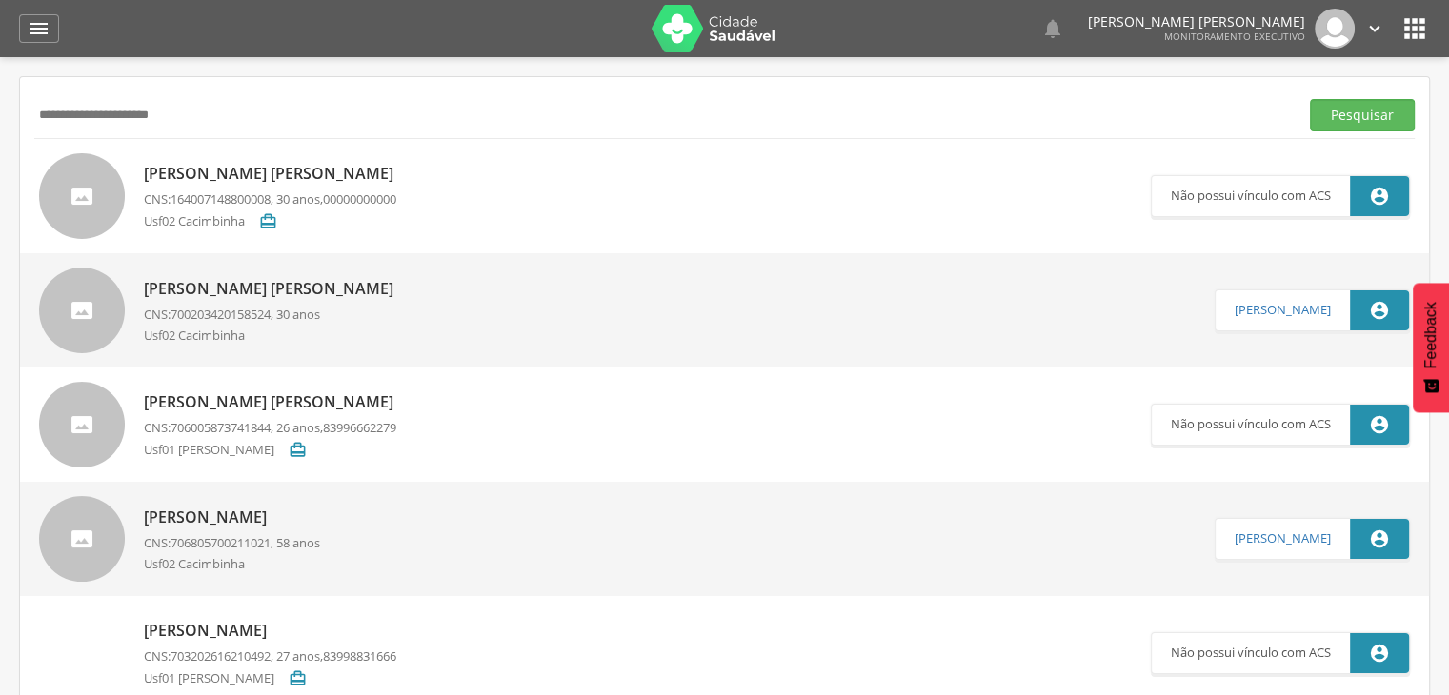
drag, startPoint x: 189, startPoint y: 115, endPoint x: 0, endPoint y: 76, distance: 192.6
click at [0, 76] on div " Supervisão  Distritos  Ubs Coordenador: - São João do Tigre / [GEOGRAPHIC_D…" at bounding box center [724, 404] width 1449 height 695
click at [1310, 99] on button "Pesquisar" at bounding box center [1362, 115] width 105 height 32
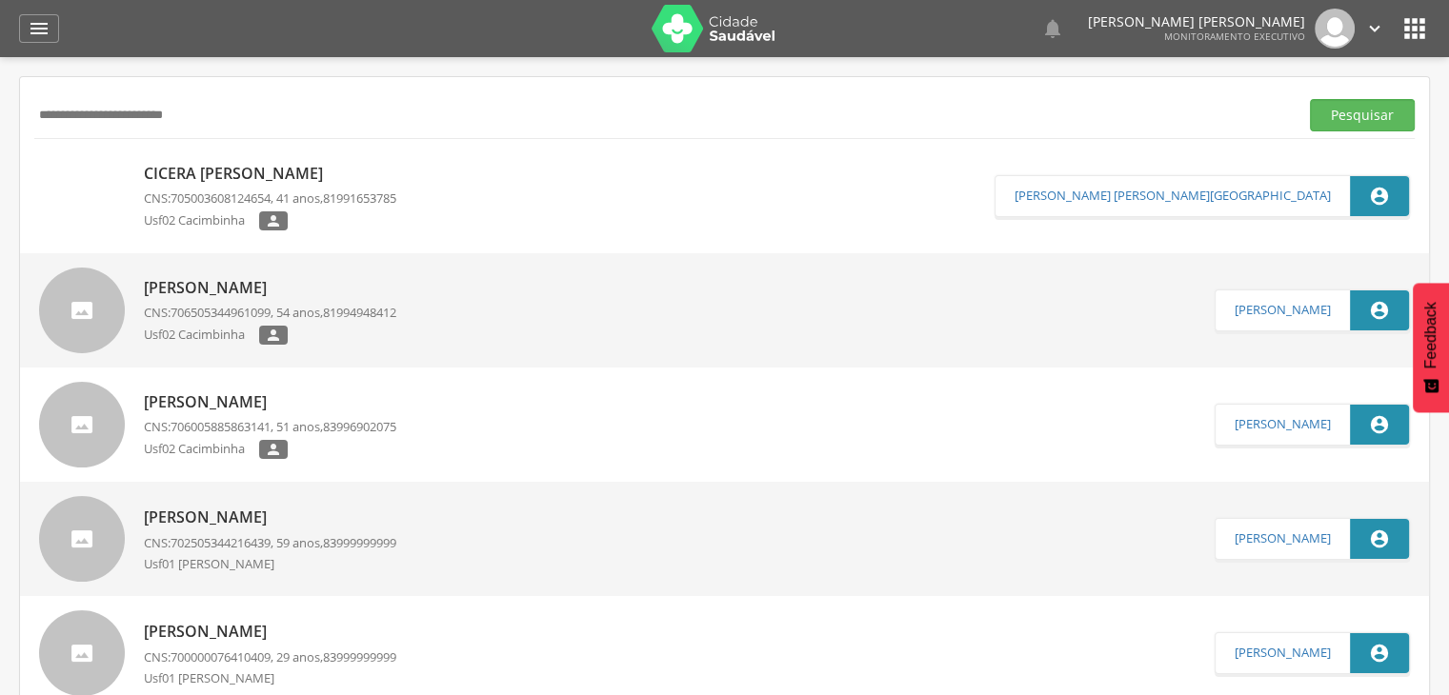
click at [221, 111] on input "**********" at bounding box center [662, 115] width 1256 height 32
type input "*"
type input "**********"
click at [1310, 99] on button "Pesquisar" at bounding box center [1362, 115] width 105 height 32
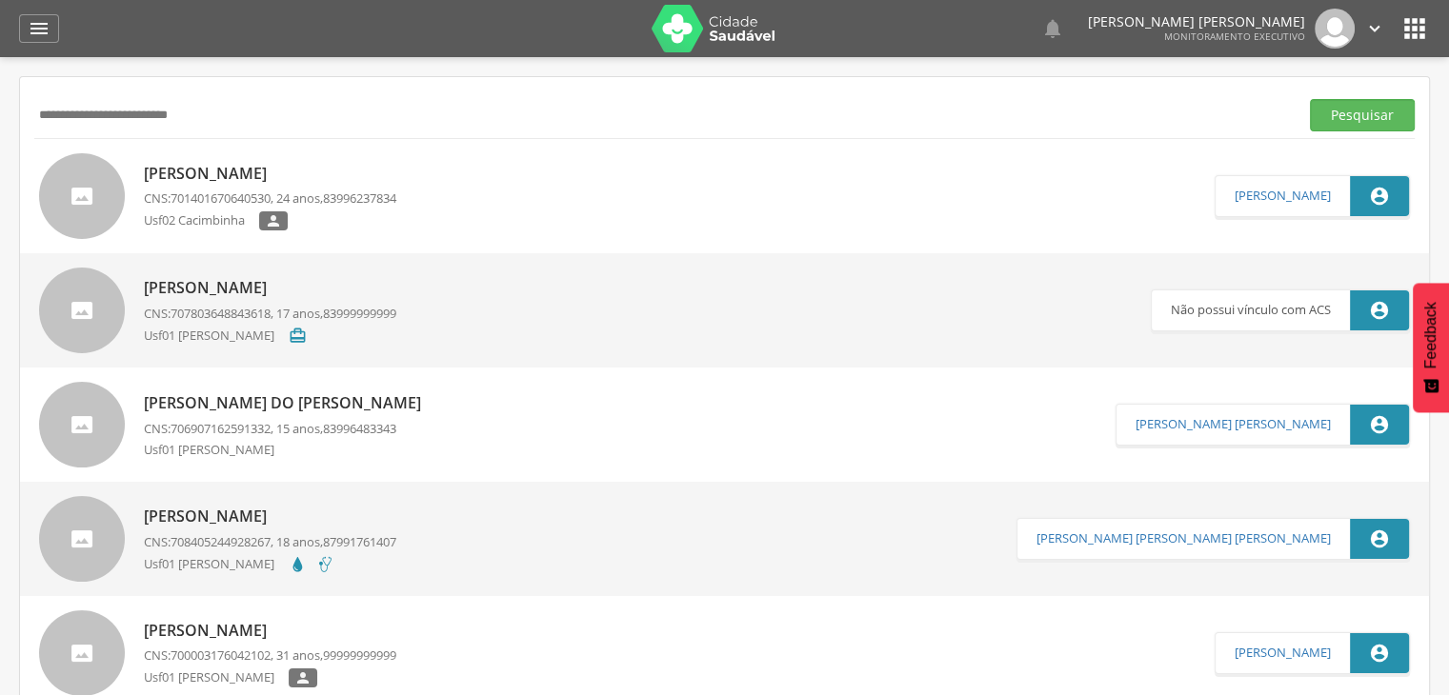
click at [225, 191] on span "701401670640530" at bounding box center [220, 198] width 100 height 17
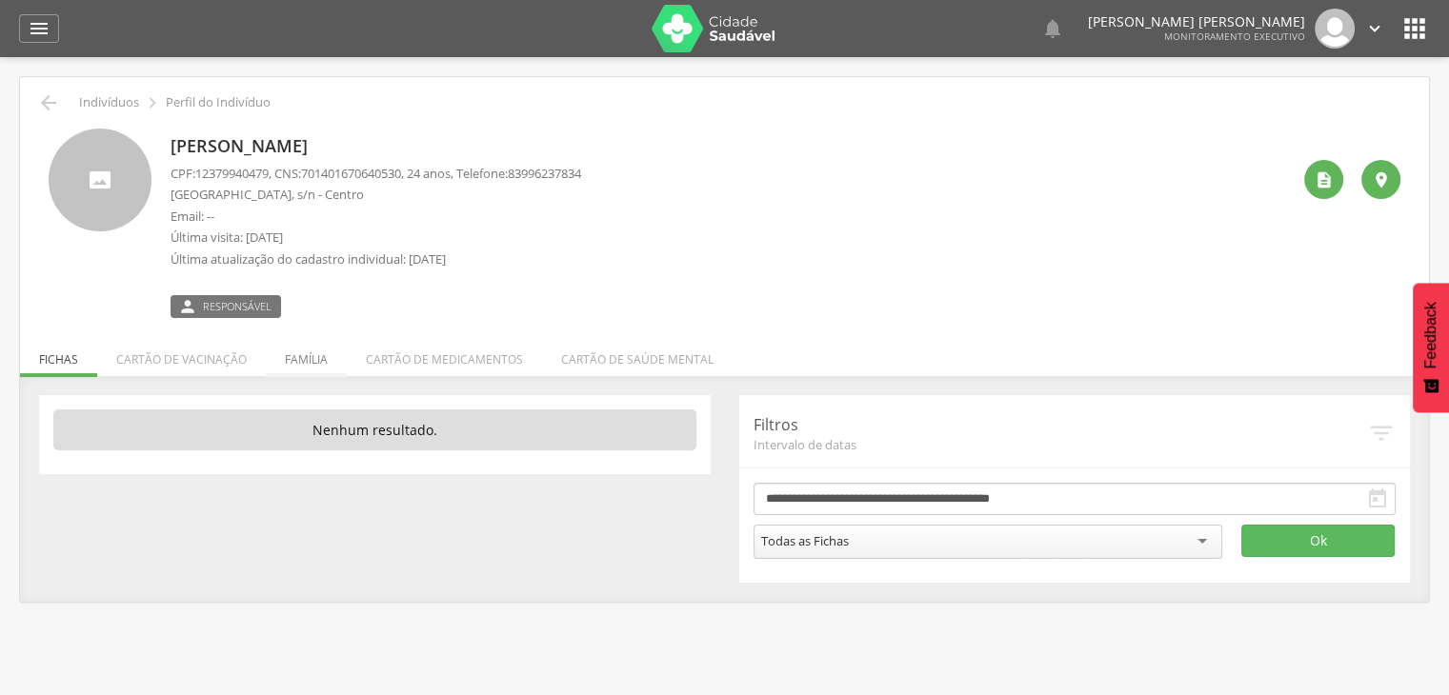
click at [304, 374] on li "Família" at bounding box center [306, 354] width 81 height 45
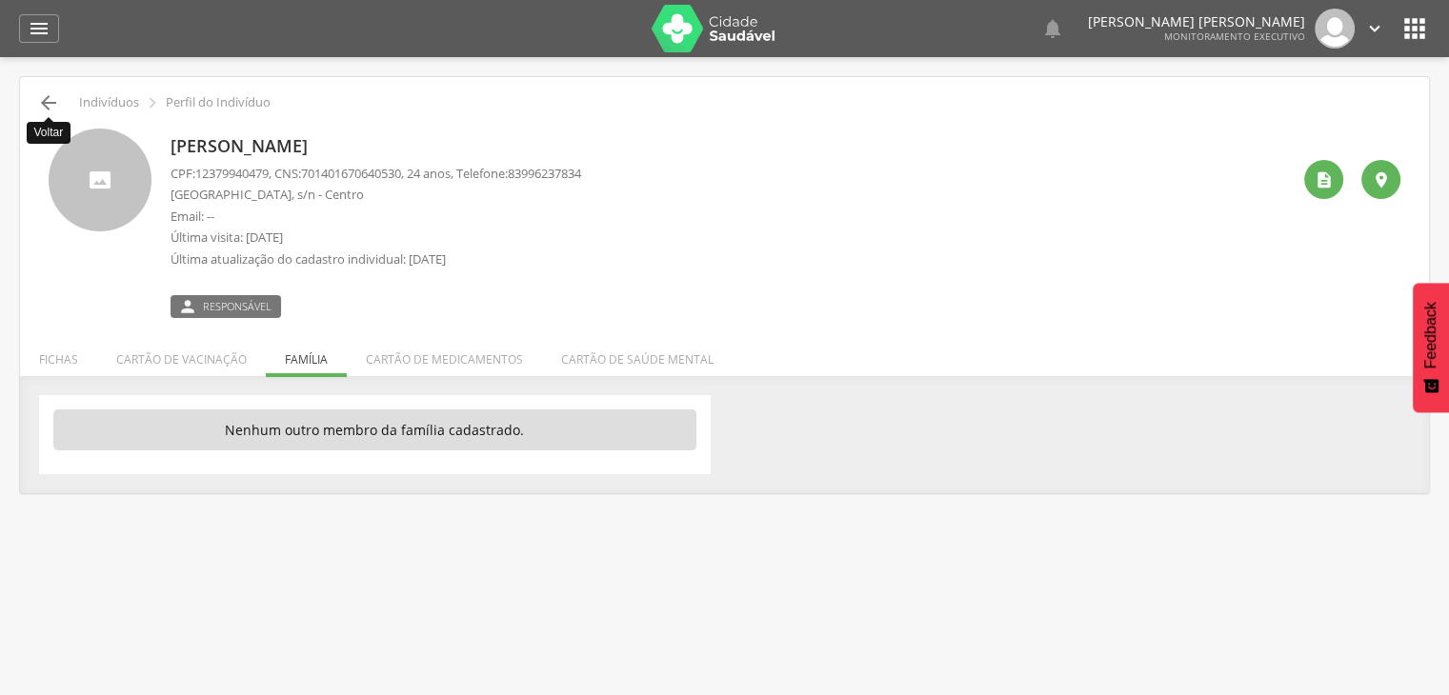
click at [44, 92] on icon "" at bounding box center [48, 102] width 23 height 23
